Goal: Task Accomplishment & Management: Use online tool/utility

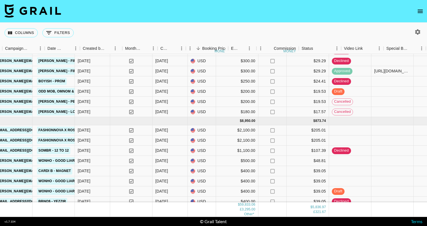
scroll to position [989, 353]
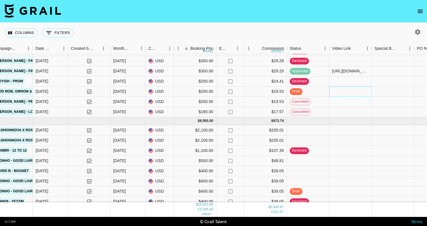
click at [342, 94] on div at bounding box center [350, 91] width 42 height 10
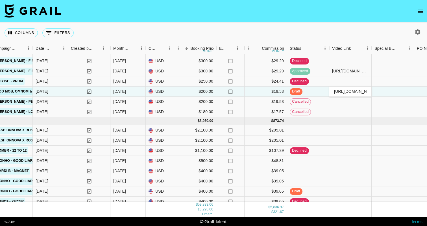
type input "[URL][DOMAIN_NAME]"
click at [412, 94] on div at bounding box center [393, 91] width 42 height 10
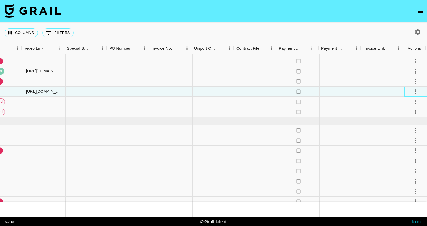
click at [409, 93] on div at bounding box center [416, 91] width 23 height 10
click at [414, 94] on icon "select merge strategy" at bounding box center [415, 91] width 7 height 7
click at [403, 140] on li "Approve" at bounding box center [408, 144] width 37 height 10
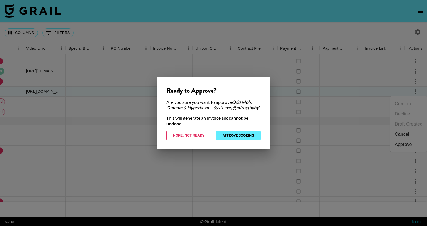
click at [251, 137] on button "Approve Booking" at bounding box center [238, 135] width 45 height 9
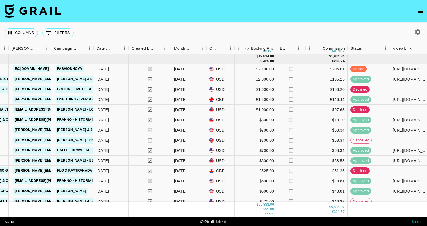
scroll to position [0, 292]
click at [418, 34] on icon "button" at bounding box center [417, 31] width 5 height 5
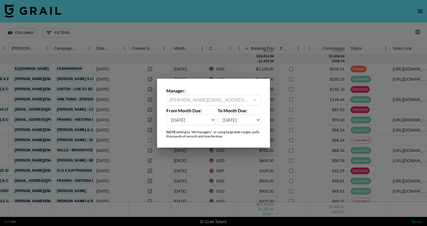
select select "[DATE]"
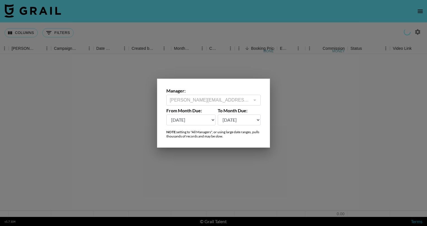
click at [314, 122] on div at bounding box center [213, 113] width 427 height 226
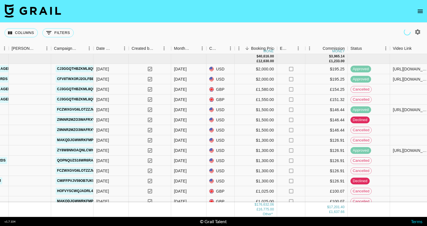
click at [253, 159] on div "$1,300.00" at bounding box center [256, 160] width 42 height 10
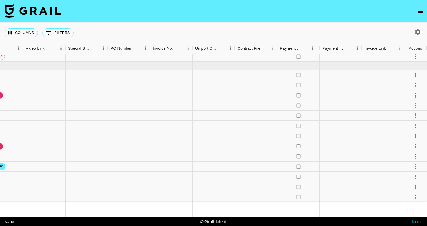
scroll to position [3118, 659]
click at [418, 186] on icon "select merge strategy" at bounding box center [415, 186] width 7 height 7
click at [414, 135] on li "Confirm" at bounding box center [408, 134] width 37 height 10
click at [412, 155] on li "Draft Created" at bounding box center [408, 154] width 37 height 10
click at [416, 78] on icon "select merge strategy" at bounding box center [415, 74] width 7 height 7
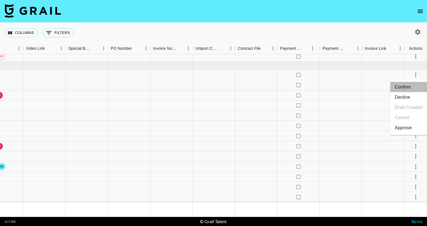
click at [410, 85] on li "Confirm" at bounding box center [408, 87] width 37 height 10
click at [390, 70] on div at bounding box center [383, 75] width 42 height 10
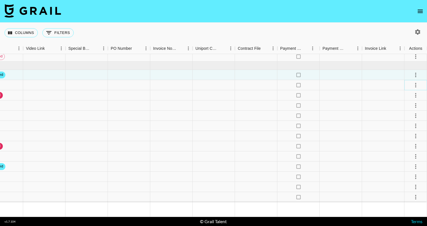
click at [416, 84] on icon "select merge strategy" at bounding box center [415, 85] width 7 height 7
click at [407, 97] on li "Confirm" at bounding box center [408, 97] width 37 height 10
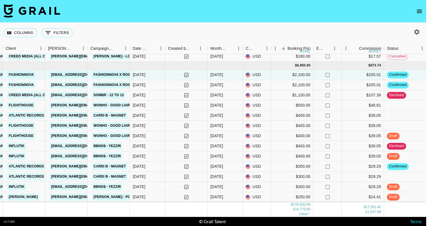
scroll to position [3118, 255]
